Goal: Information Seeking & Learning: Learn about a topic

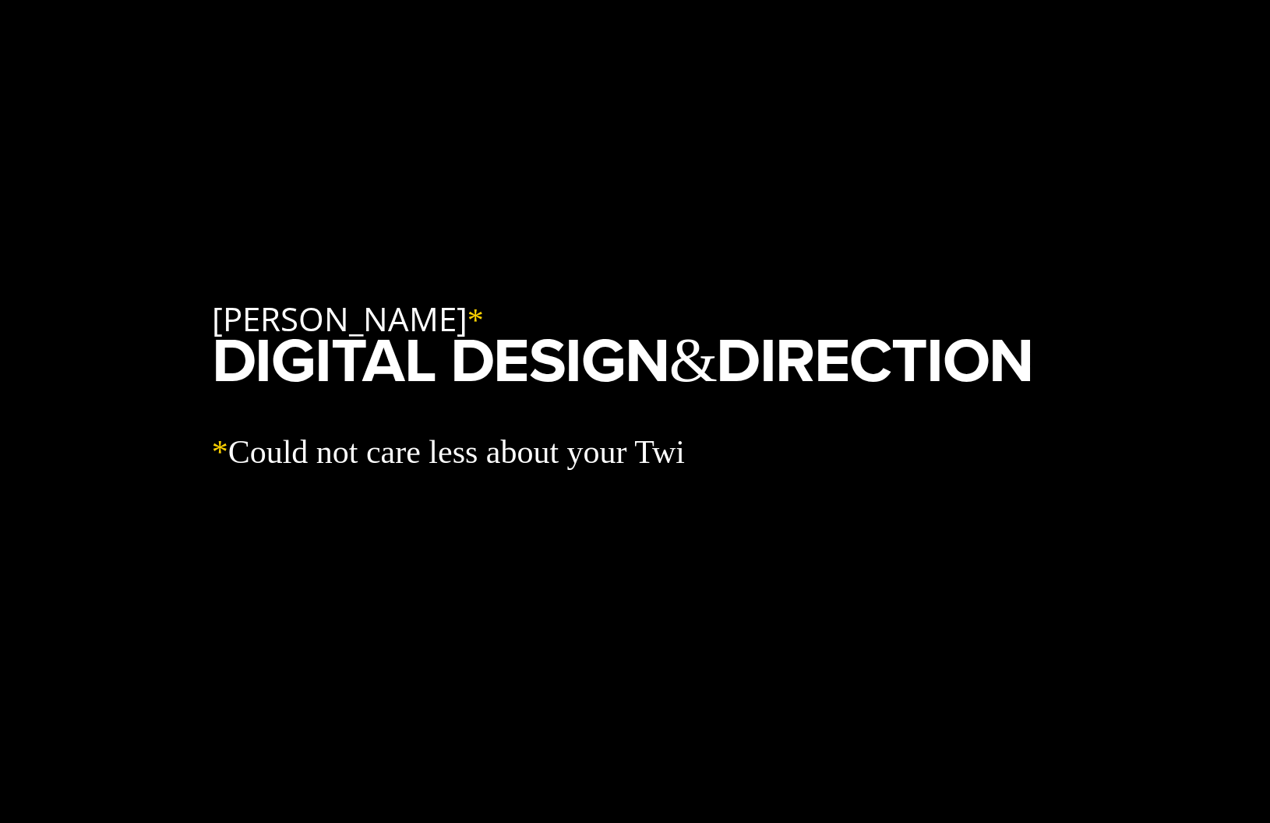
scroll to position [626, 0]
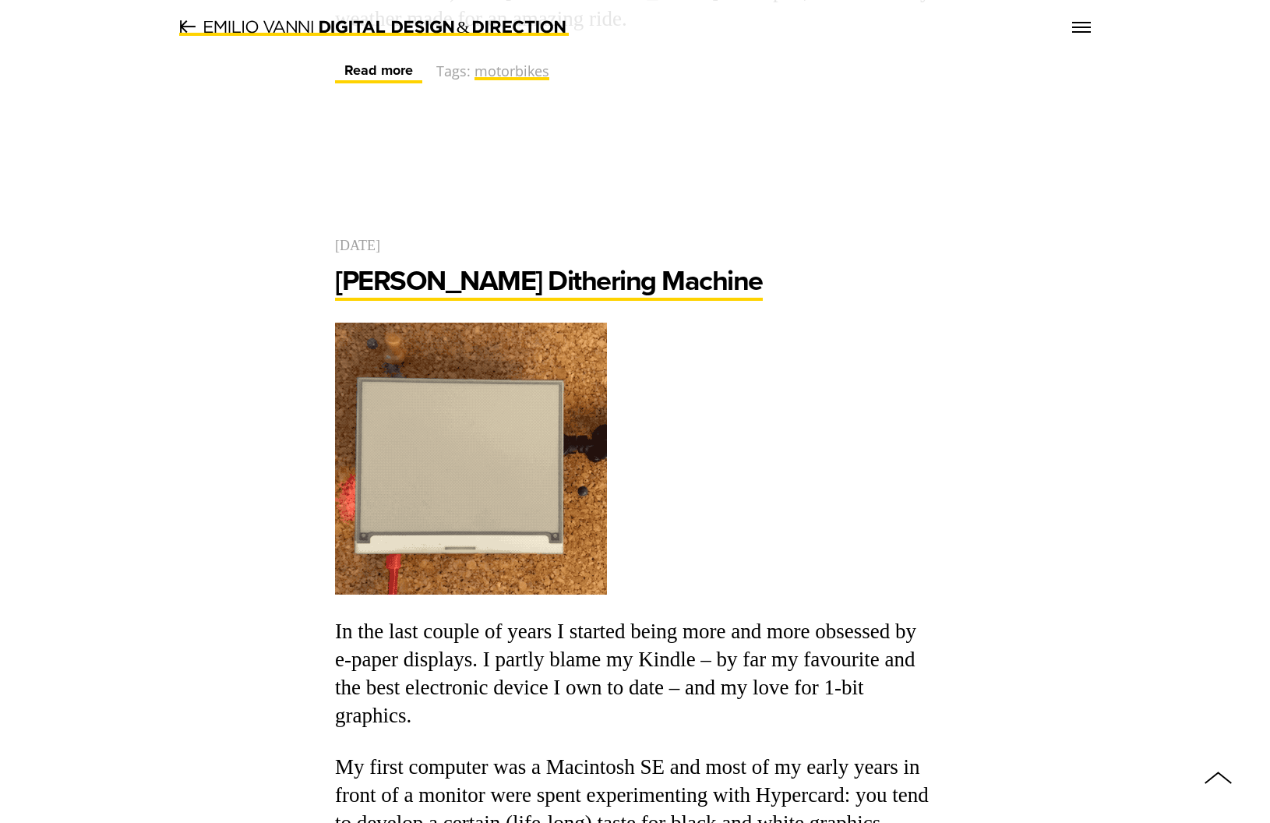
scroll to position [18579, 0]
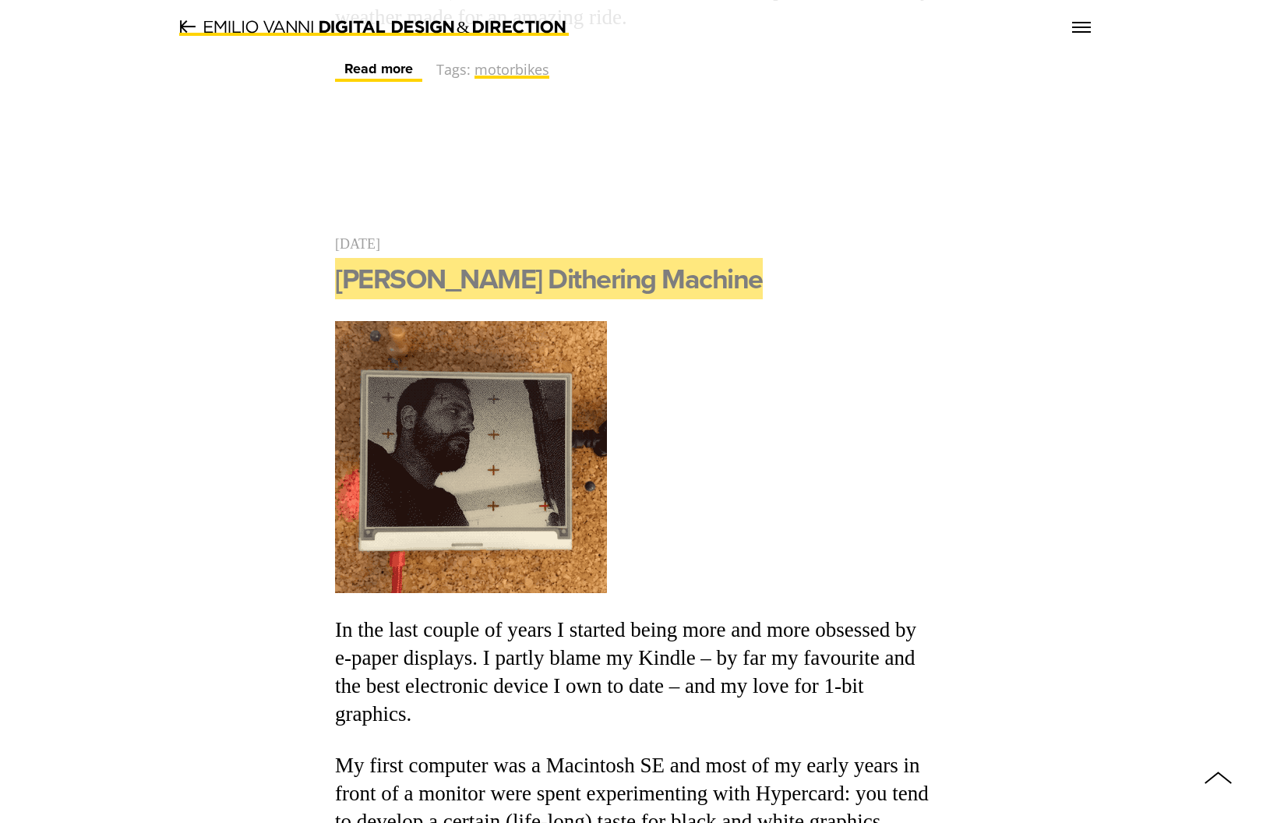
click at [572, 258] on link "[PERSON_NAME] Dithering Machine" at bounding box center [549, 278] width 428 height 41
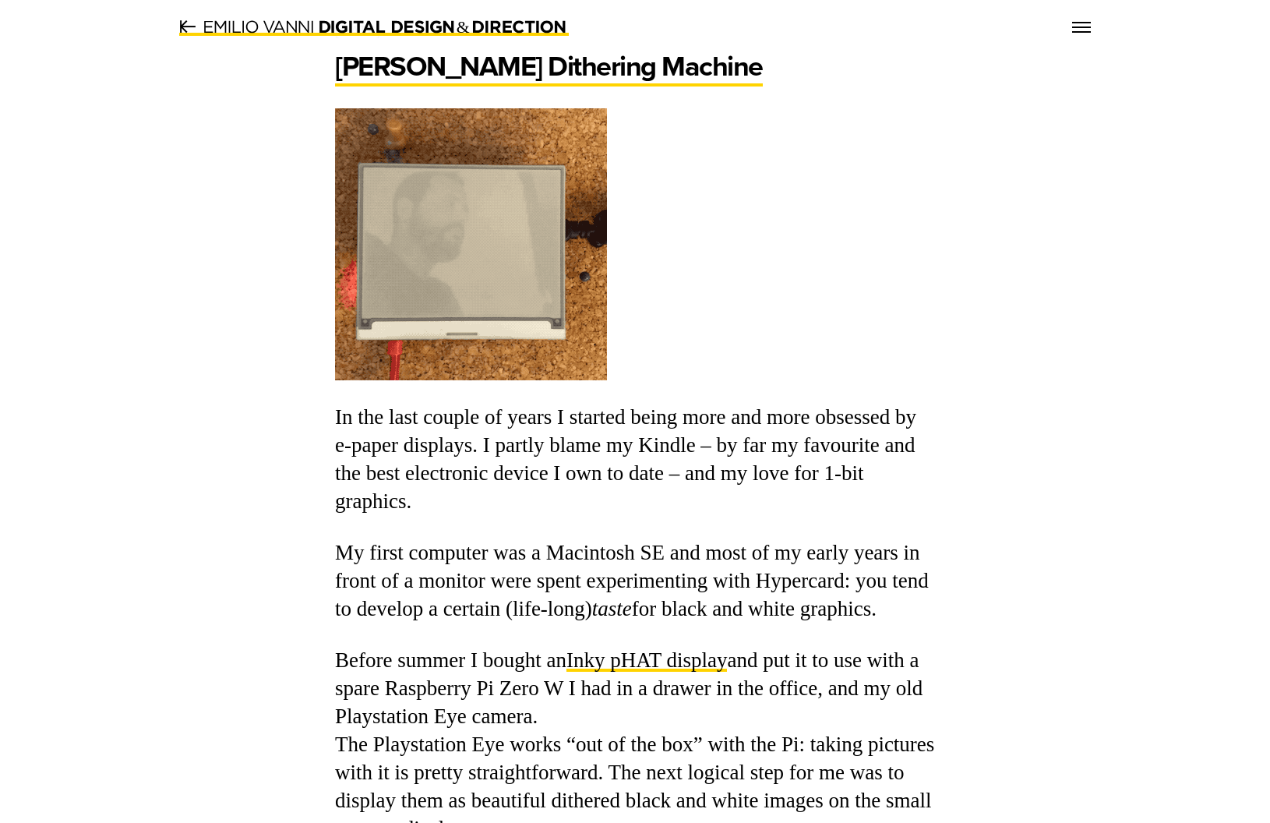
scroll to position [111, 0]
